Goal: Transaction & Acquisition: Purchase product/service

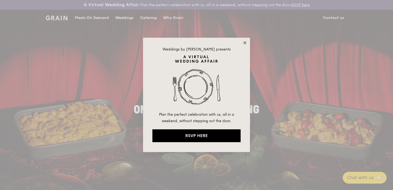
click at [246, 44] on icon at bounding box center [245, 42] width 5 height 5
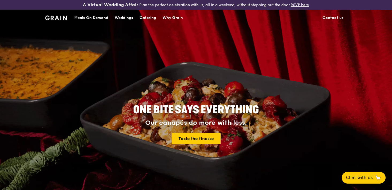
click at [104, 17] on div "Meals On Demand" at bounding box center [91, 18] width 34 height 16
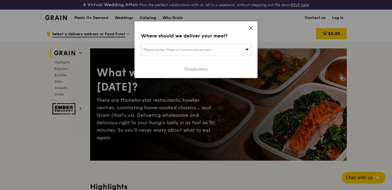
click at [197, 68] on link "Browse menu" at bounding box center [196, 68] width 23 height 5
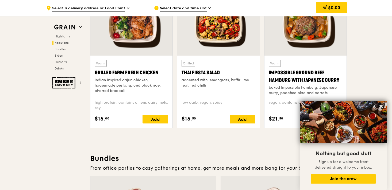
scroll to position [655, 0]
